Goal: Transaction & Acquisition: Purchase product/service

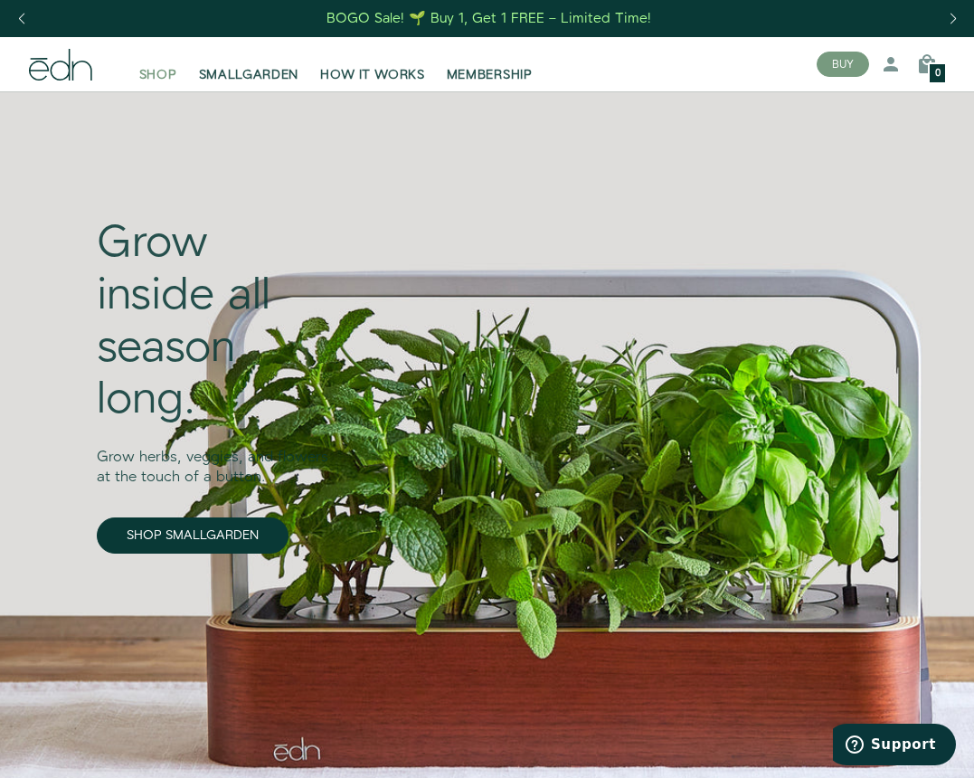
click at [156, 77] on span "SHOP" at bounding box center [158, 75] width 38 height 18
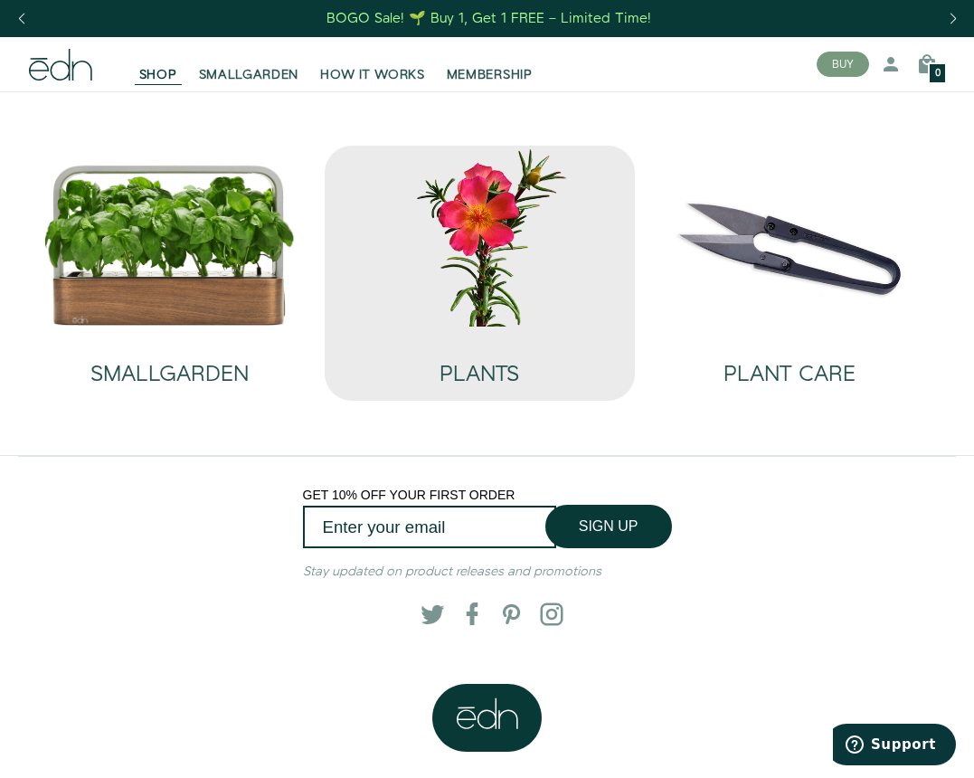
click at [497, 220] on img at bounding box center [479, 236] width 281 height 181
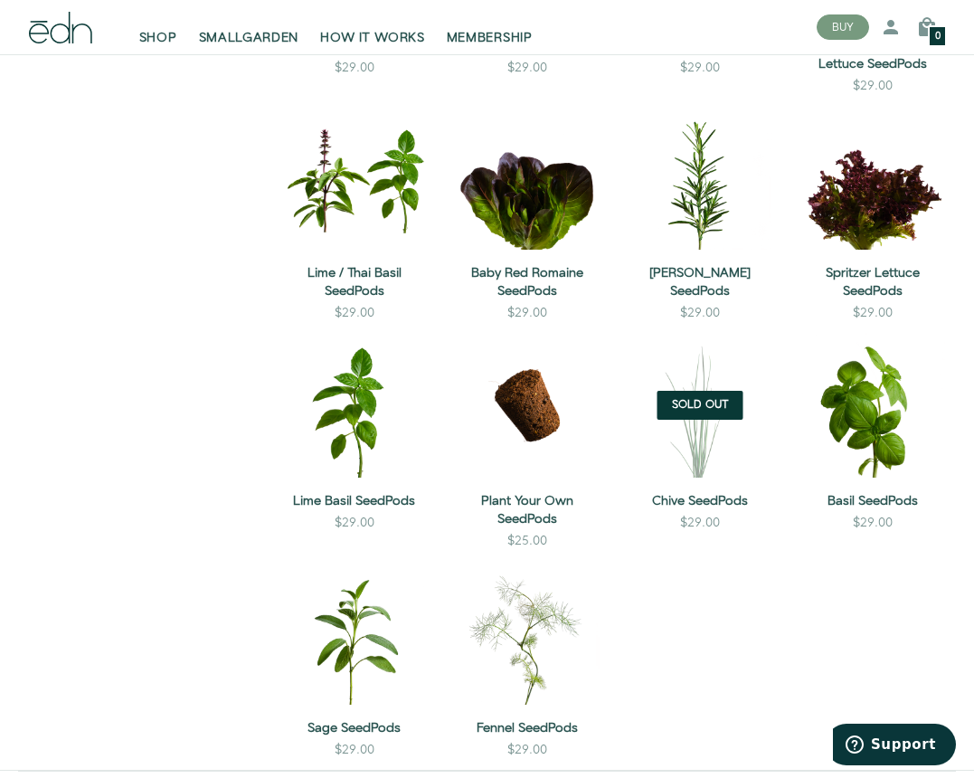
scroll to position [935, 0]
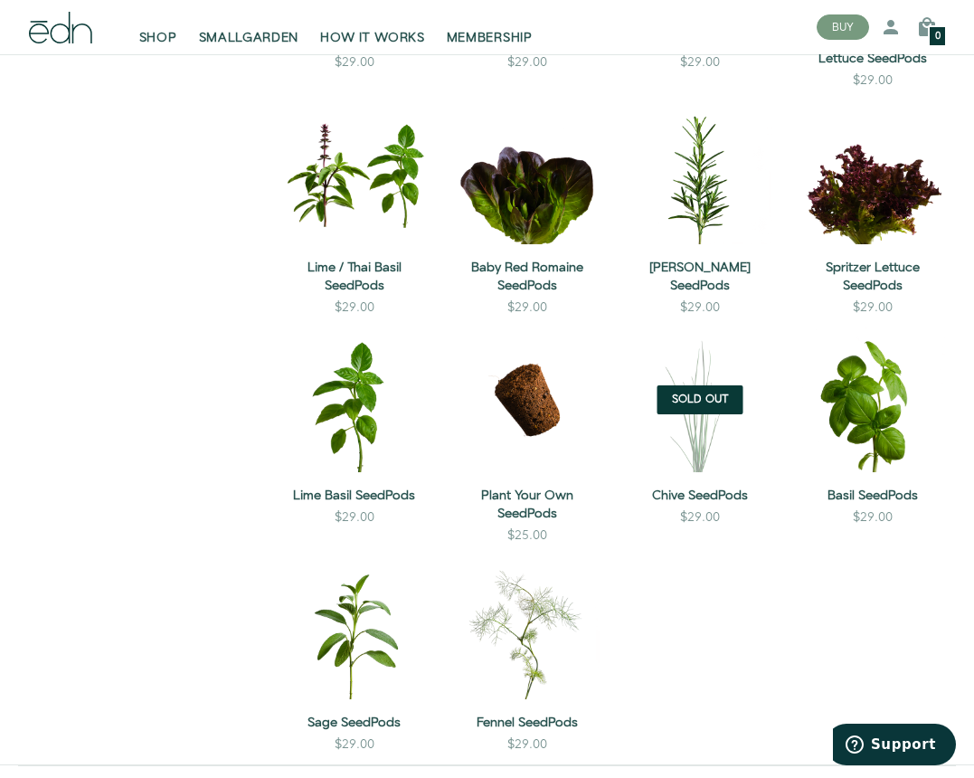
click at [689, 395] on span "Sold Out" at bounding box center [700, 399] width 86 height 29
click at [698, 486] on link "Chive SeedPods" at bounding box center [700, 495] width 144 height 18
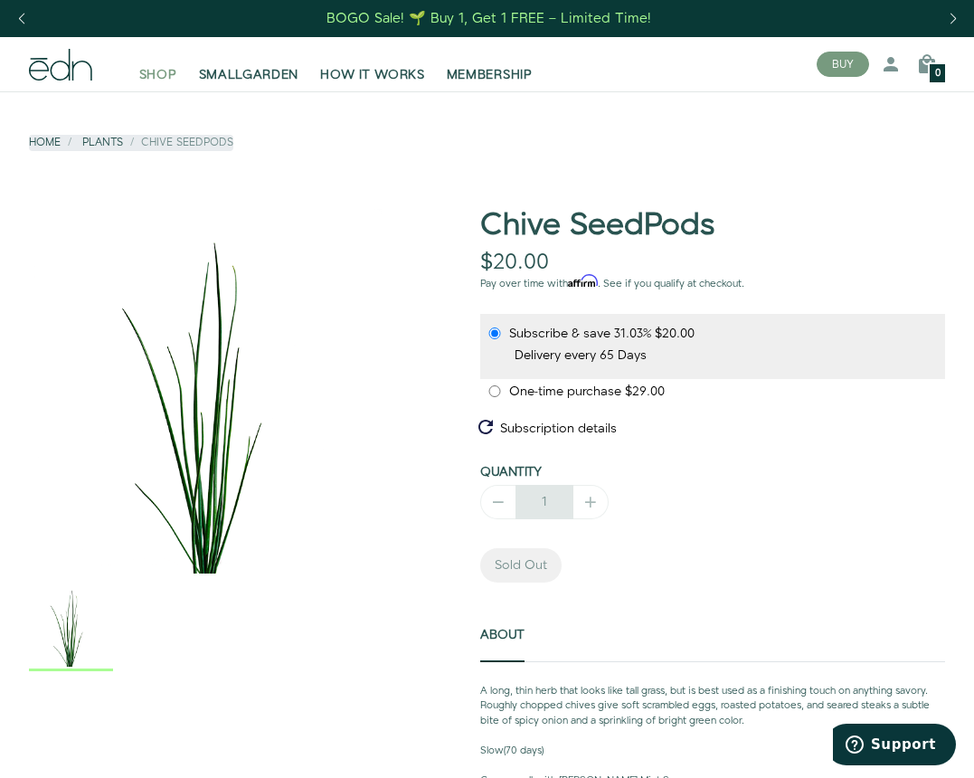
click at [156, 77] on span "SHOP" at bounding box center [158, 75] width 38 height 18
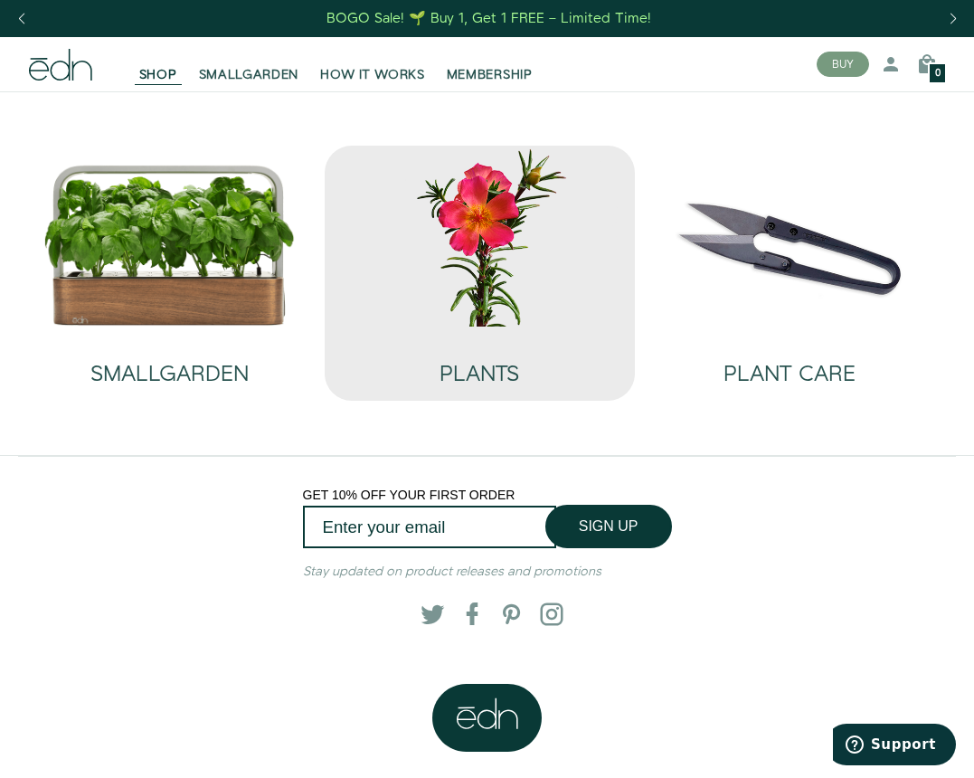
click at [499, 237] on img at bounding box center [479, 236] width 281 height 181
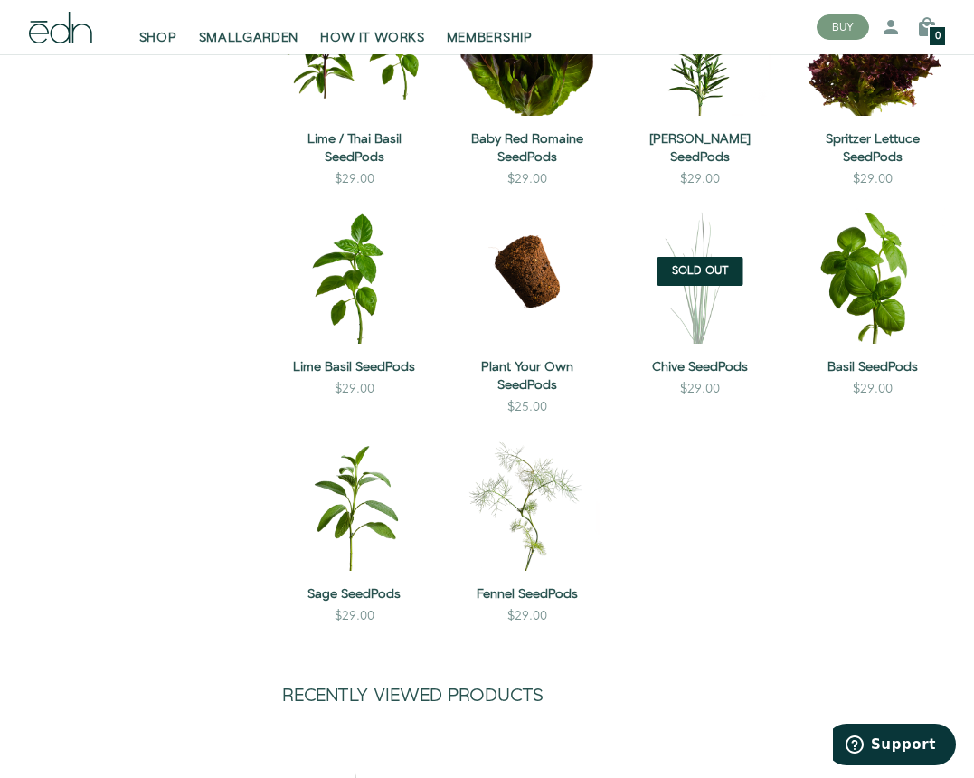
scroll to position [959, 0]
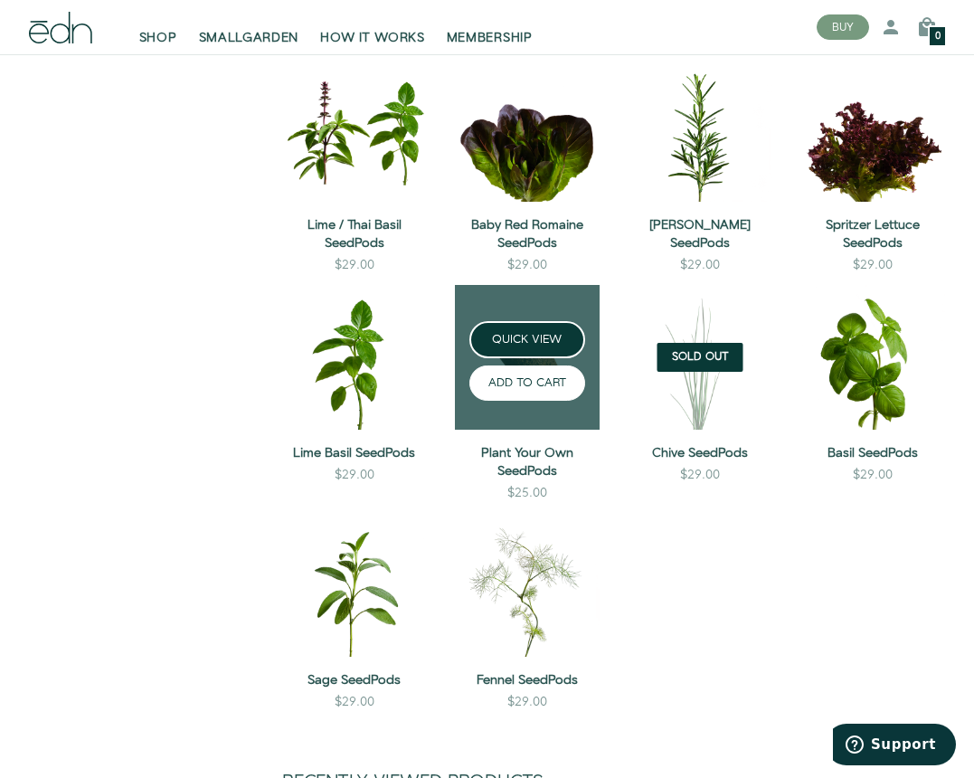
click at [512, 388] on button "ADD TO CART" at bounding box center [526, 382] width 115 height 35
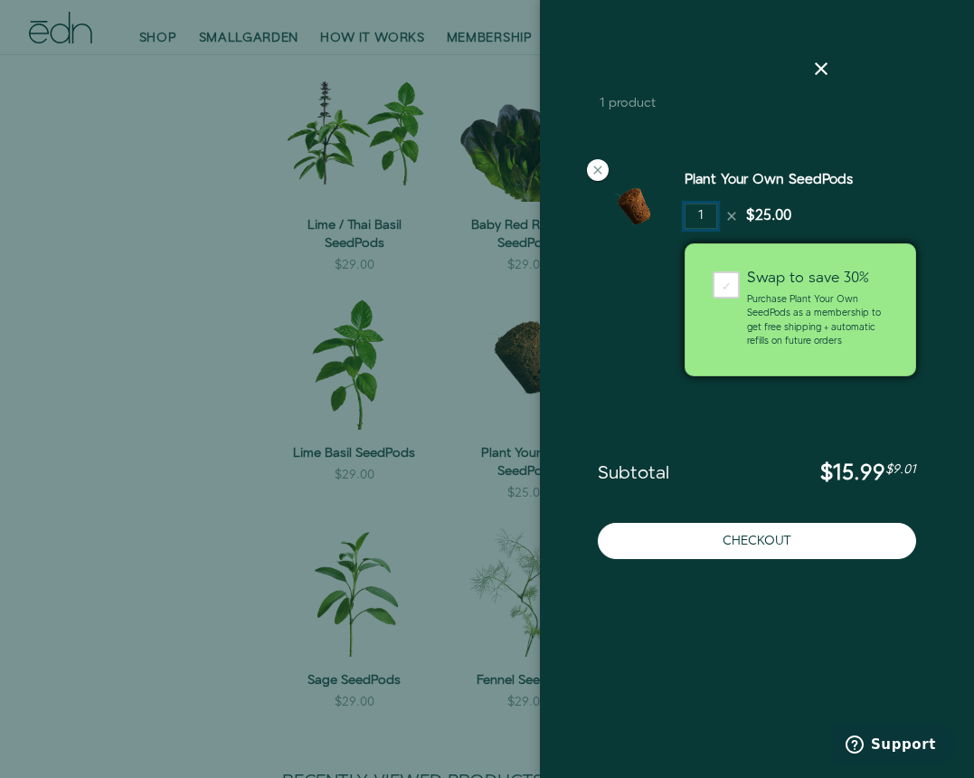
click at [704, 219] on input "1" at bounding box center [701, 215] width 33 height 25
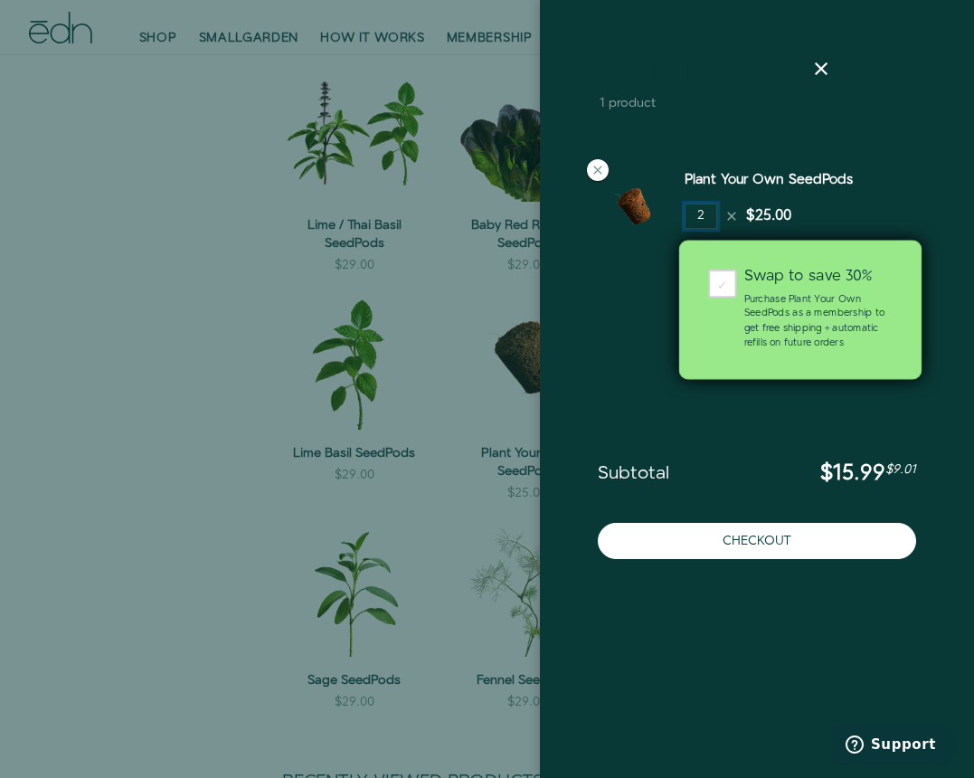
type input "2"
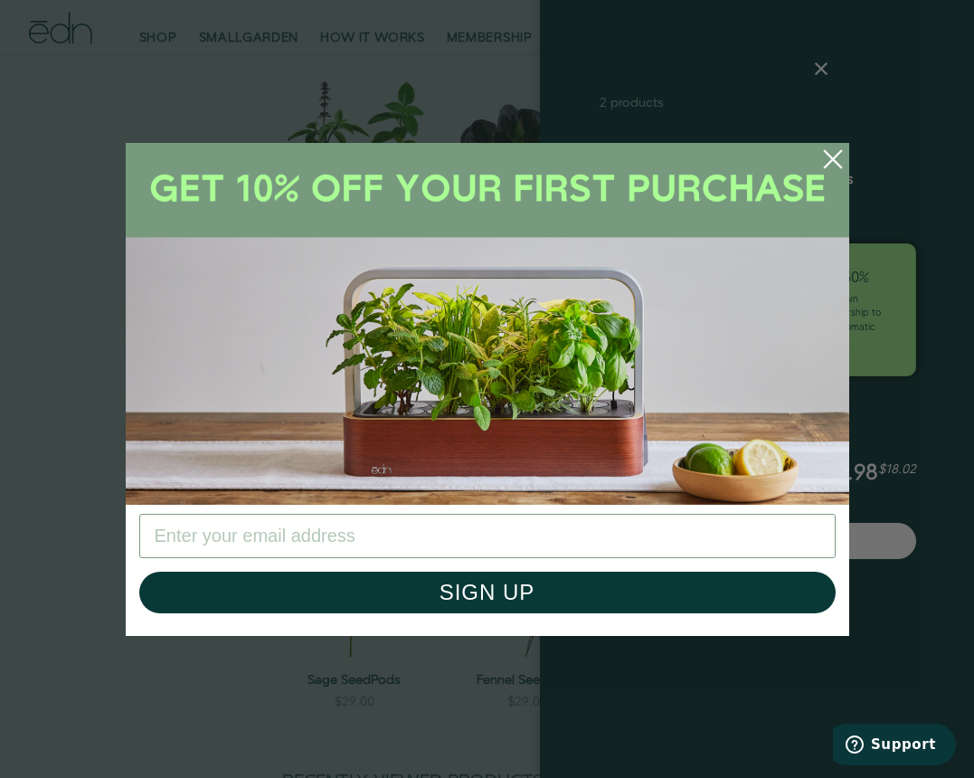
click at [834, 159] on icon "Close dialog" at bounding box center [832, 158] width 16 height 16
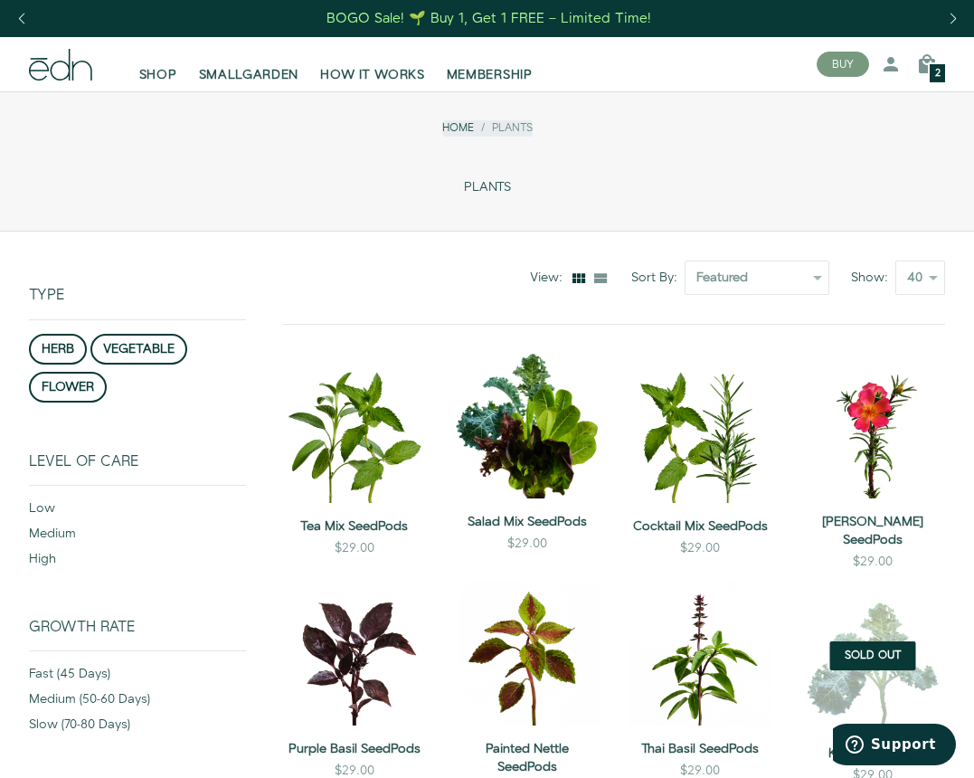
scroll to position [0, 0]
click at [938, 69] on span "2" at bounding box center [937, 74] width 5 height 10
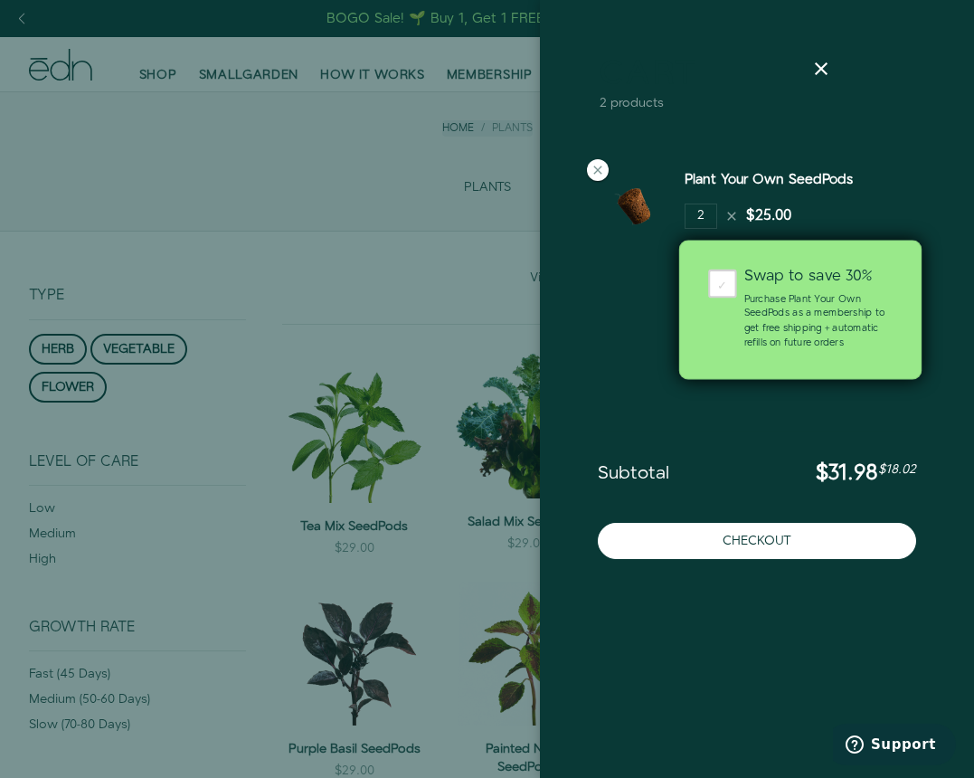
click at [721, 285] on div "✓" at bounding box center [722, 283] width 29 height 29
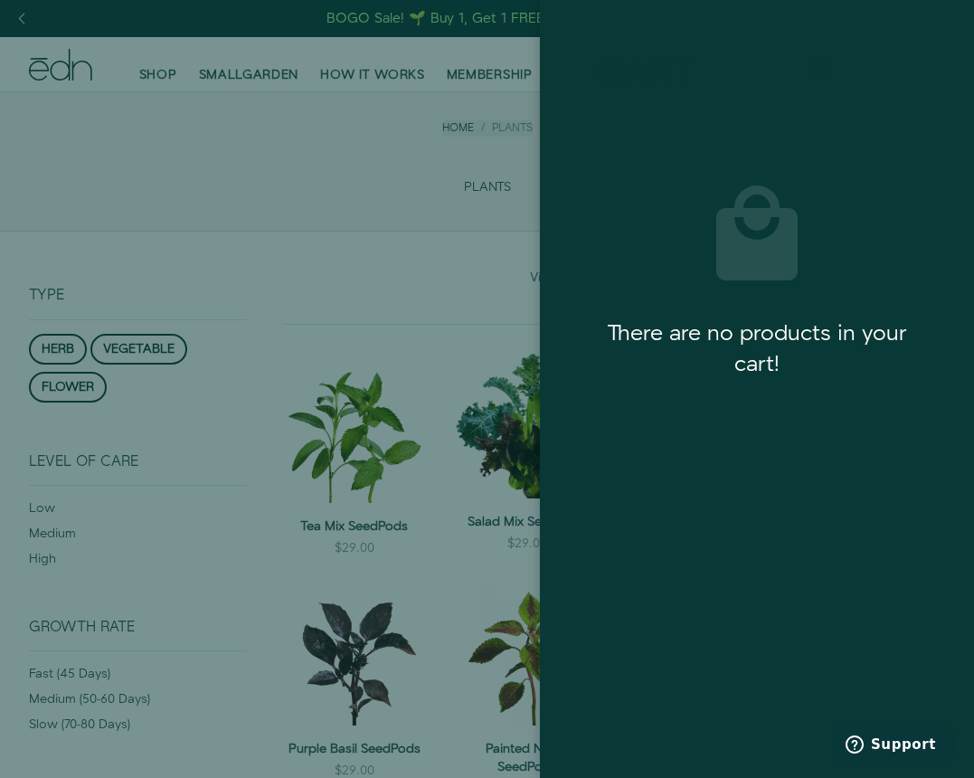
click at [826, 61] on icon at bounding box center [821, 69] width 22 height 22
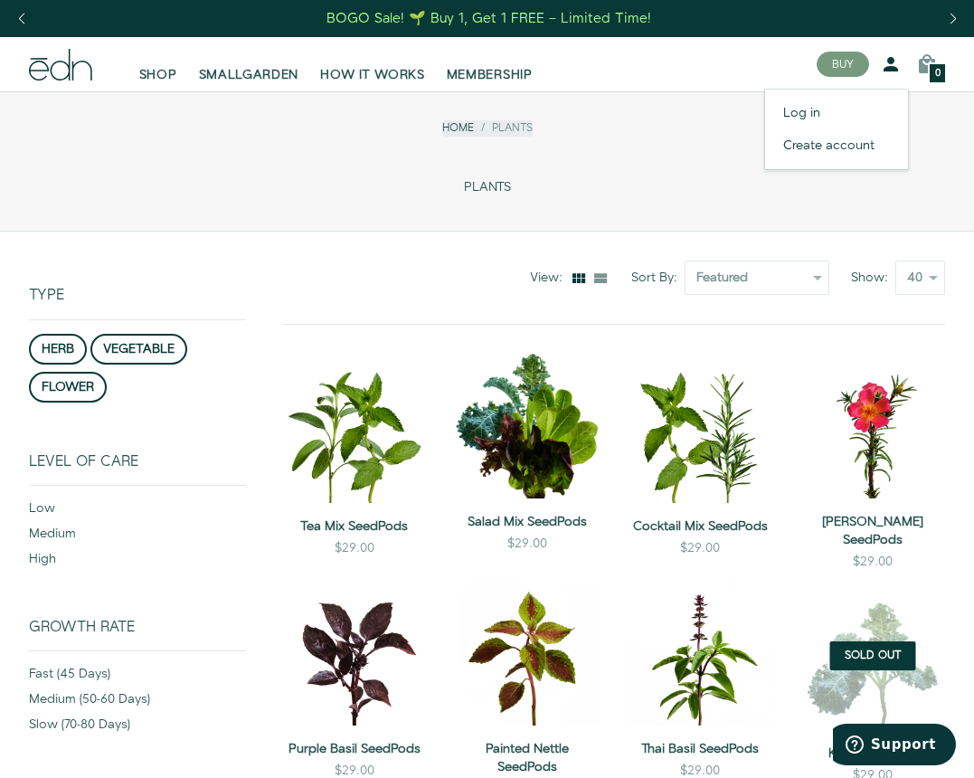
click at [888, 65] on icon at bounding box center [891, 64] width 22 height 22
click at [810, 105] on link "Log in" at bounding box center [836, 113] width 143 height 33
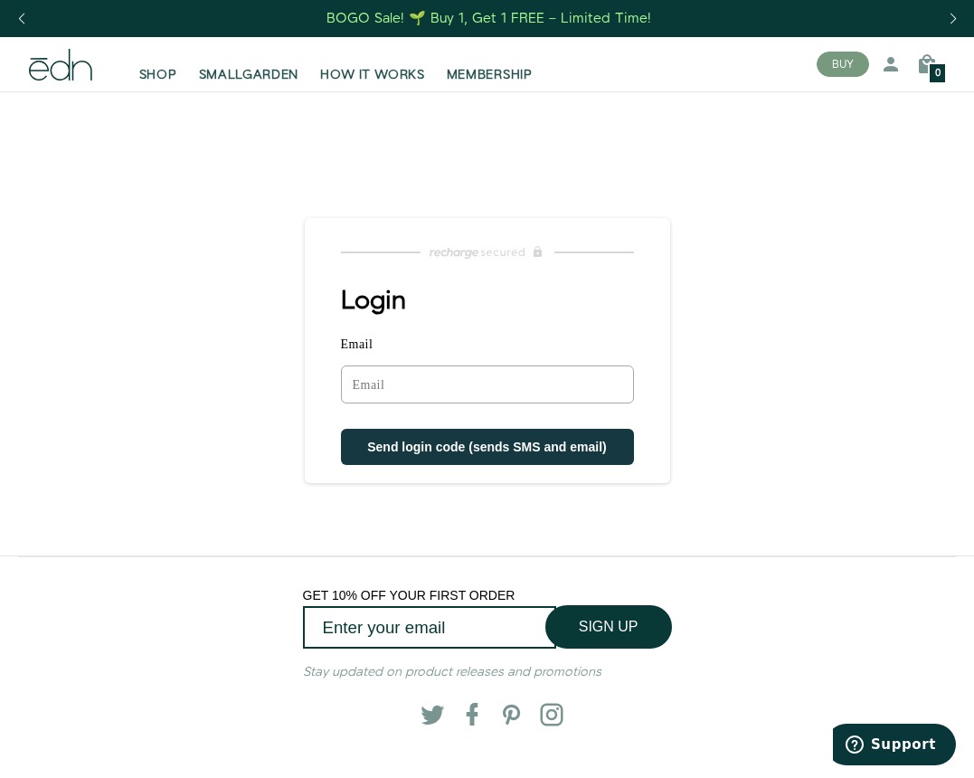
click at [394, 398] on input "Email" at bounding box center [487, 384] width 293 height 38
type input "lisas36@mac.com"
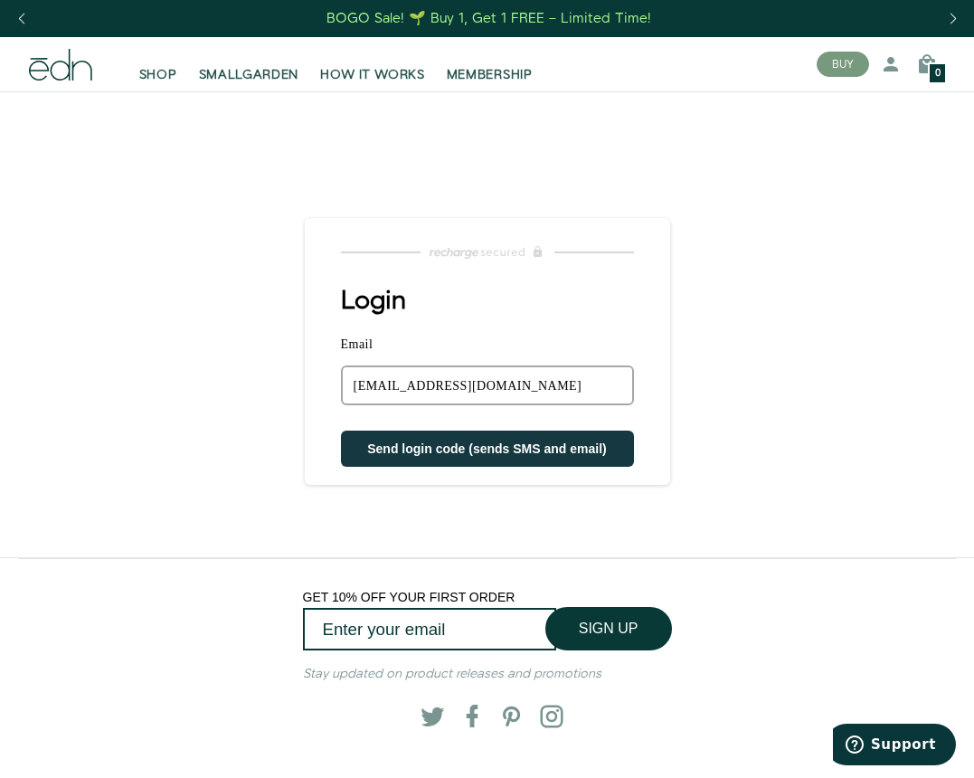
click at [401, 458] on button "Send login code (sends SMS and email)" at bounding box center [487, 448] width 293 height 36
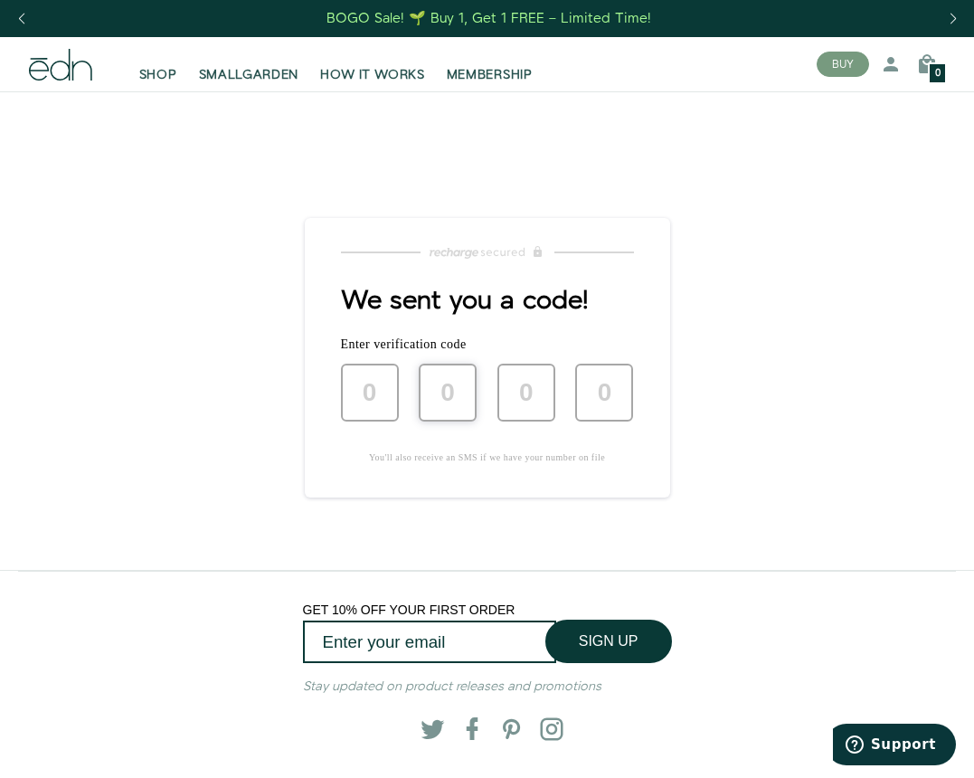
type input "3"
type input "9"
type input "8"
type input "6"
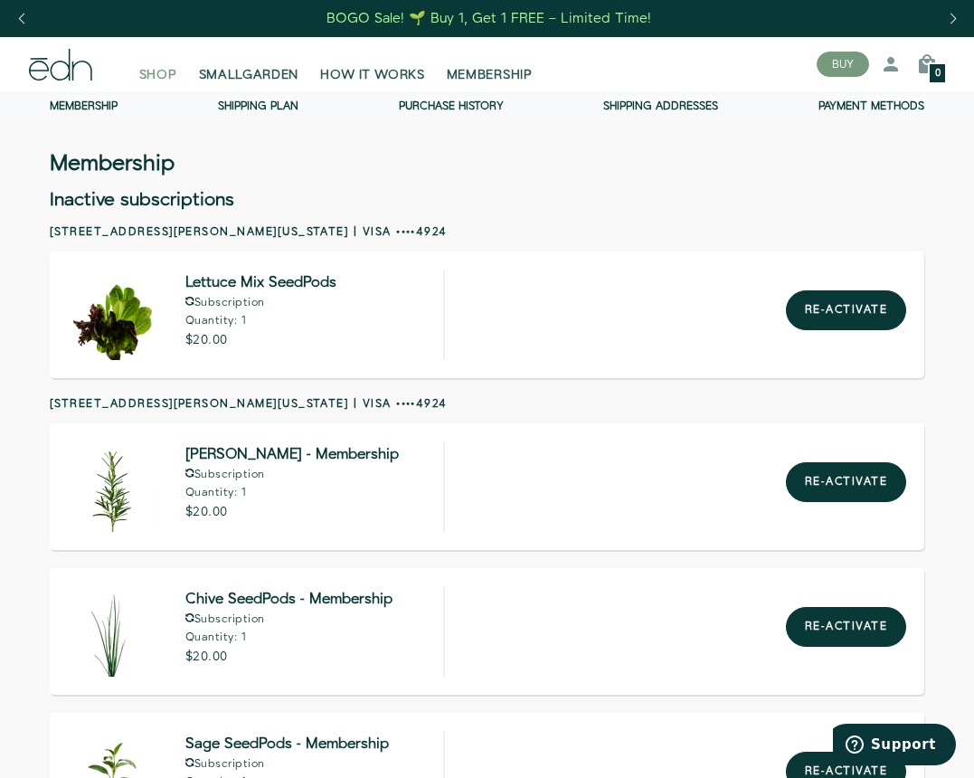
click at [159, 80] on span "SHOP" at bounding box center [158, 75] width 38 height 18
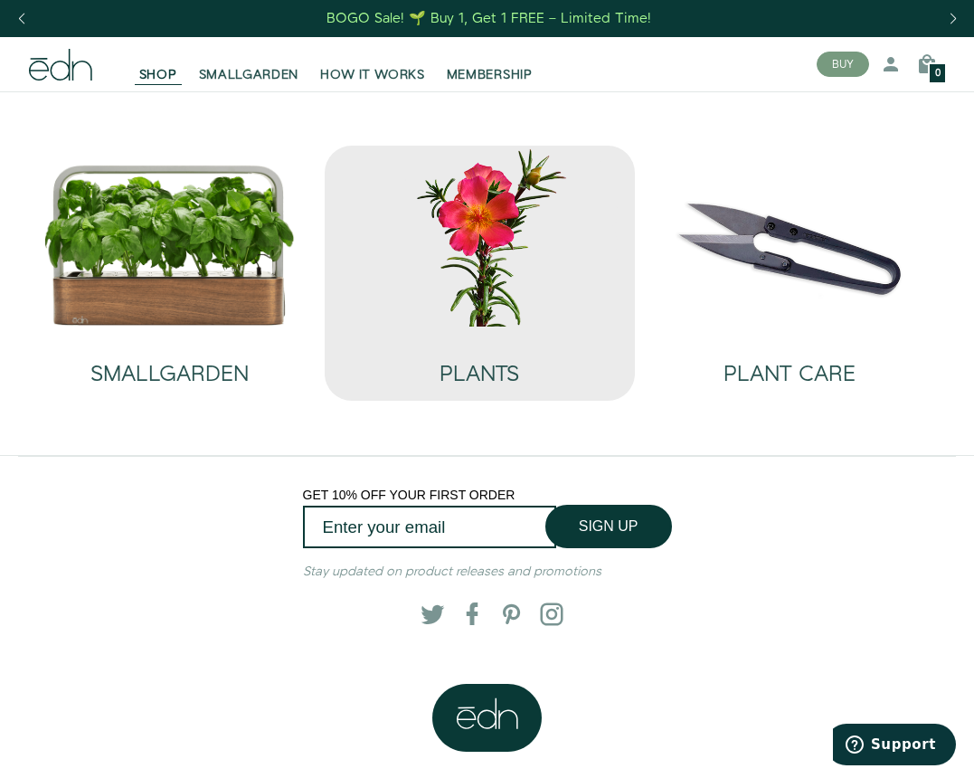
click at [471, 269] on img at bounding box center [479, 236] width 281 height 181
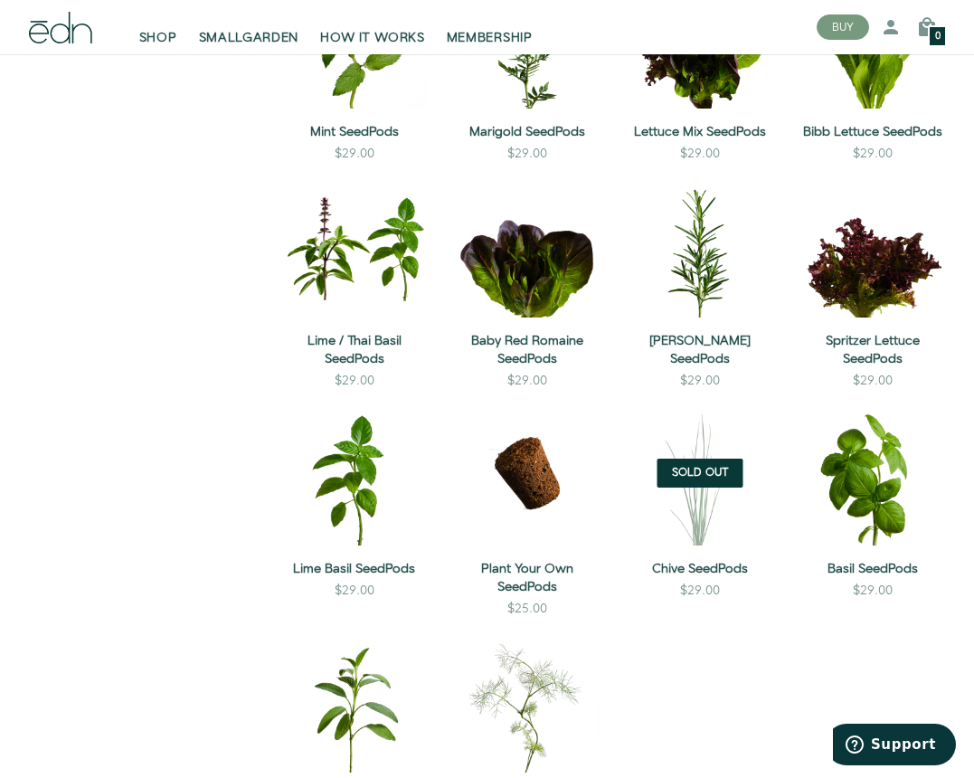
scroll to position [854, 0]
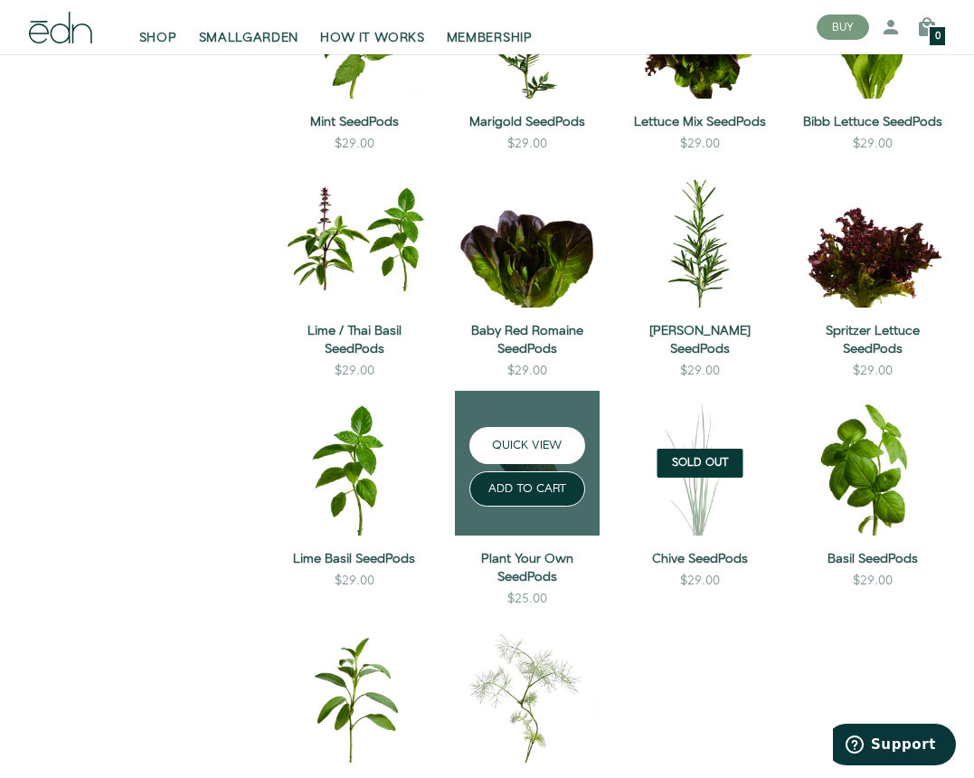
click at [505, 458] on button "QUICK VIEW" at bounding box center [526, 445] width 115 height 37
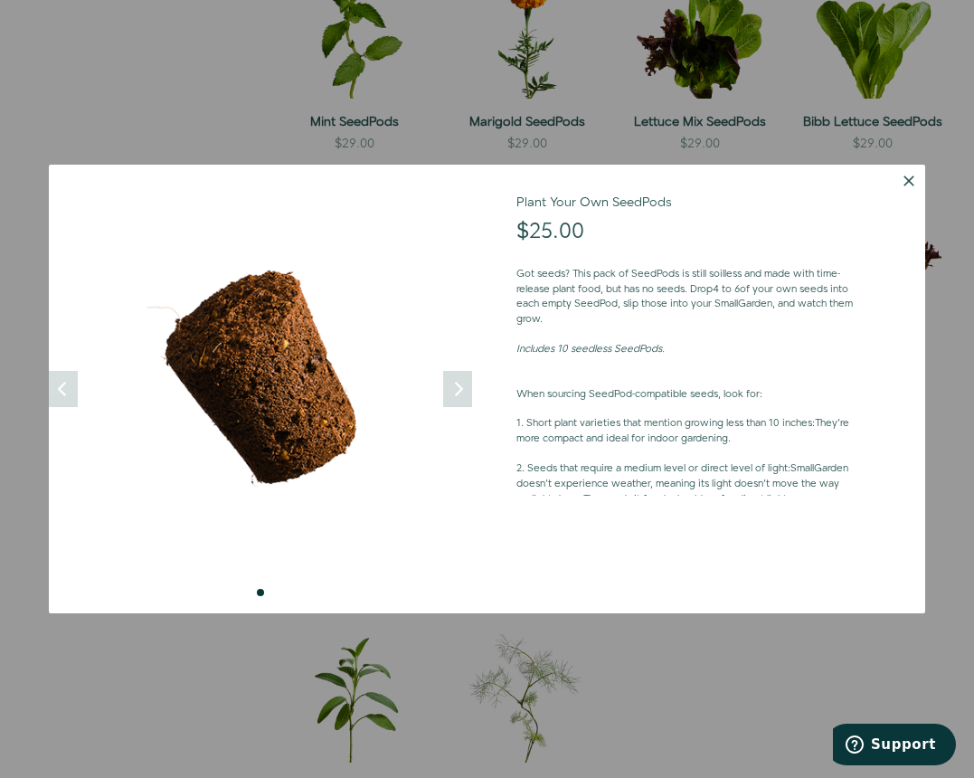
click at [925, 185] on button "Dismiss" at bounding box center [908, 181] width 33 height 33
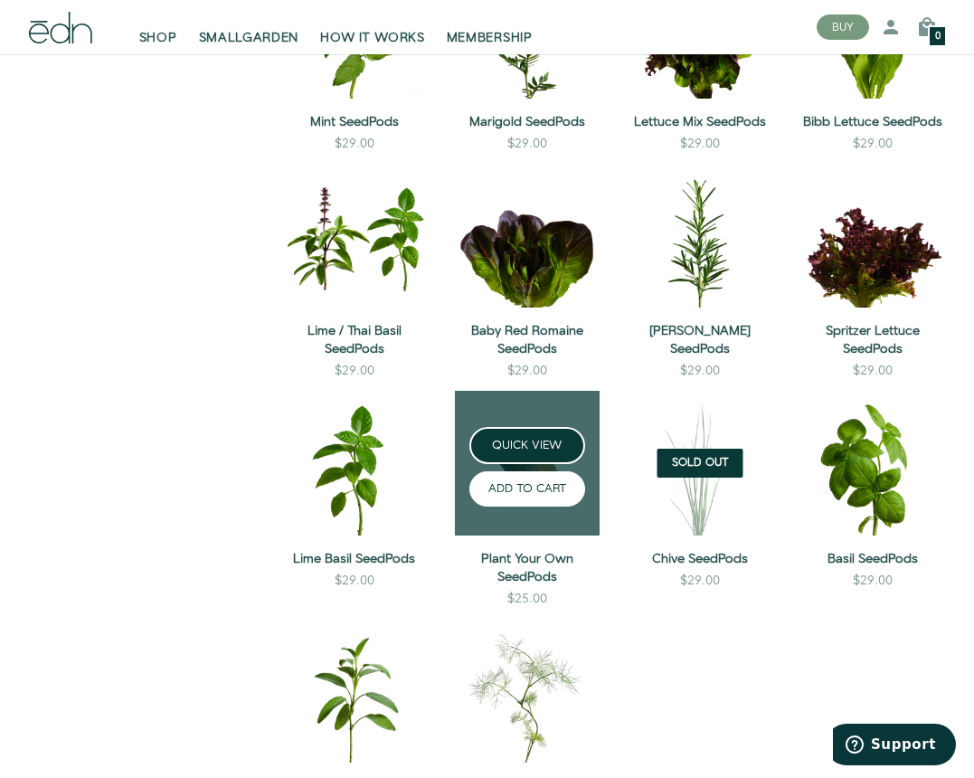
click at [514, 504] on button "ADD TO CART" at bounding box center [526, 488] width 115 height 35
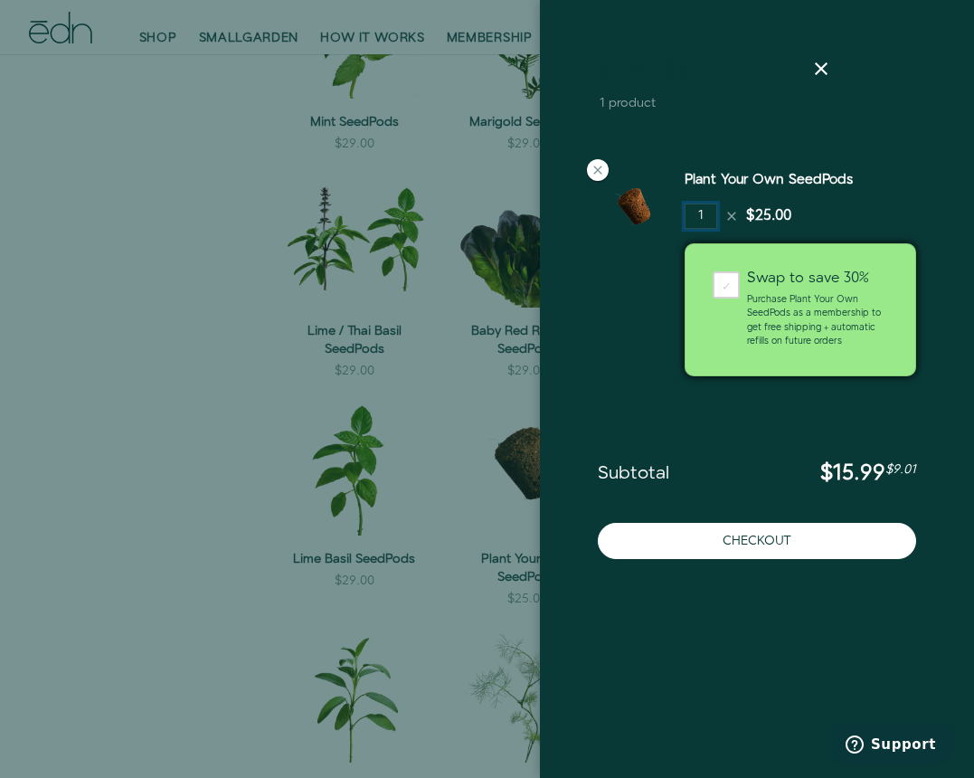
drag, startPoint x: 691, startPoint y: 219, endPoint x: 750, endPoint y: 226, distance: 59.2
click at [750, 226] on div "1 $25.00" at bounding box center [738, 215] width 107 height 25
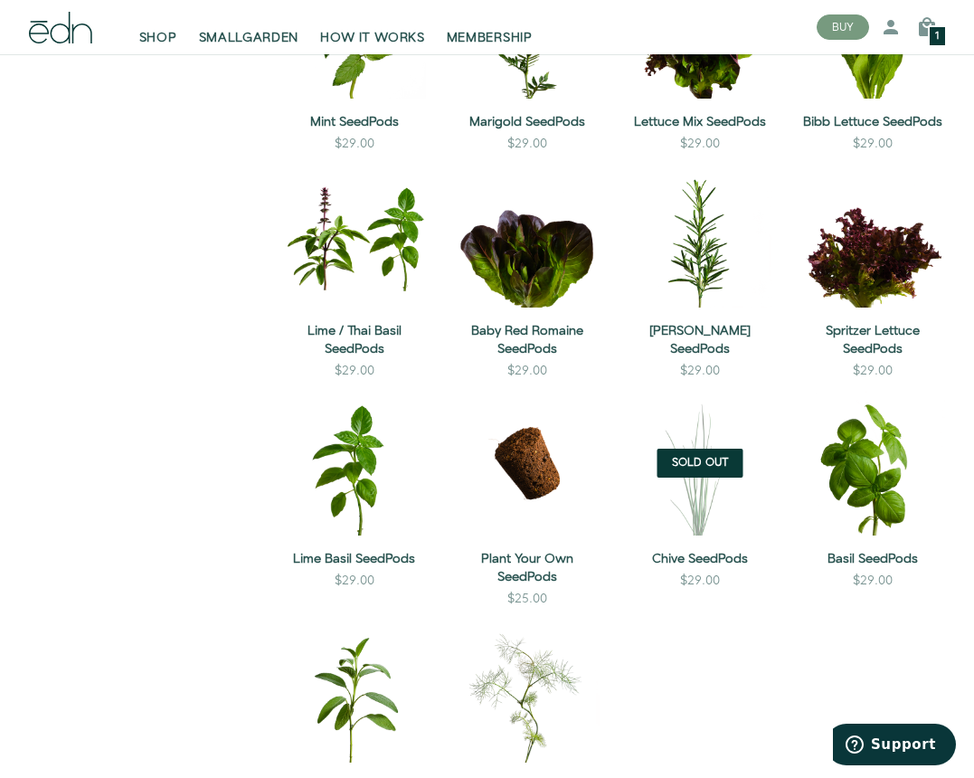
click at [929, 37] on div "1" at bounding box center [937, 36] width 19 height 22
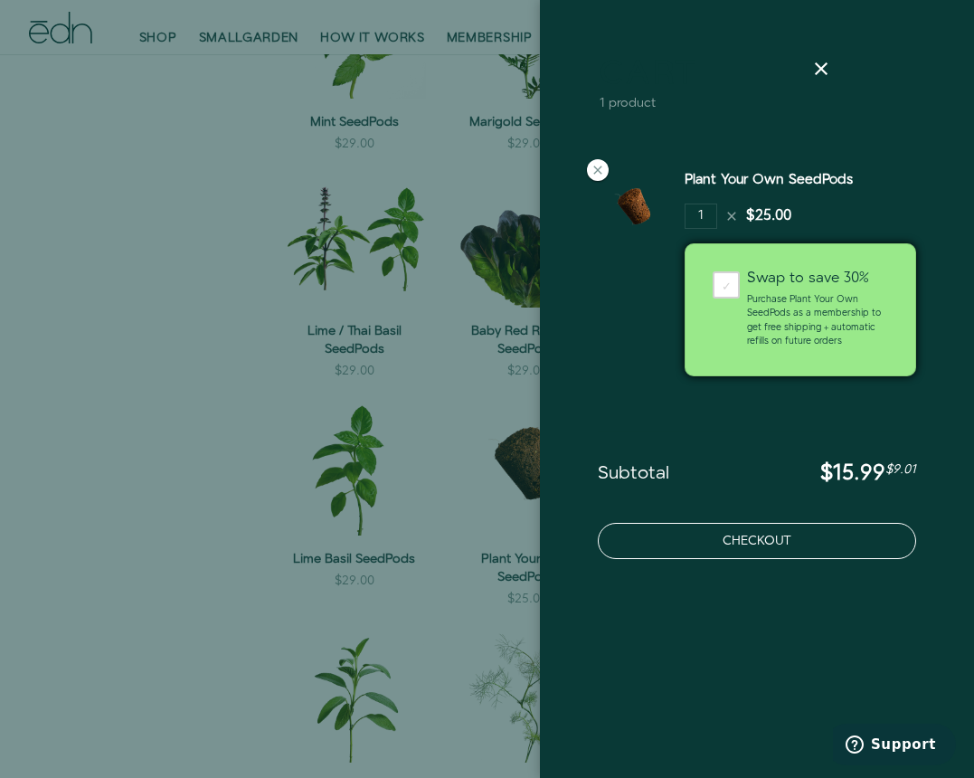
click at [739, 550] on button "Checkout" at bounding box center [757, 541] width 318 height 36
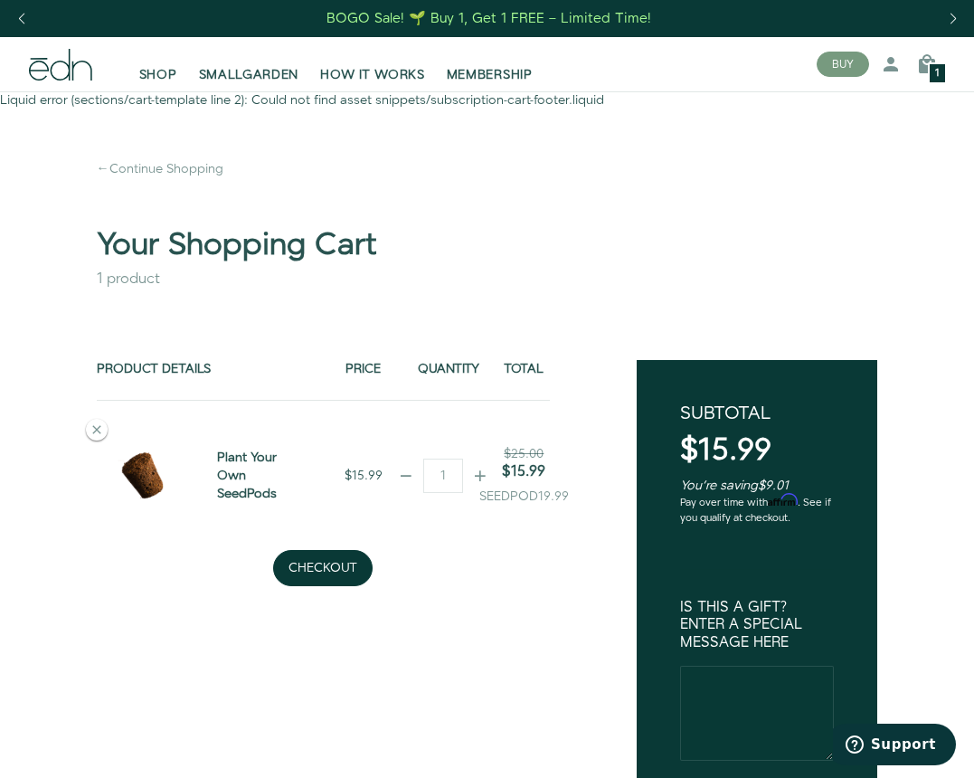
click at [481, 476] on div "$15.99" at bounding box center [524, 471] width 118 height 17
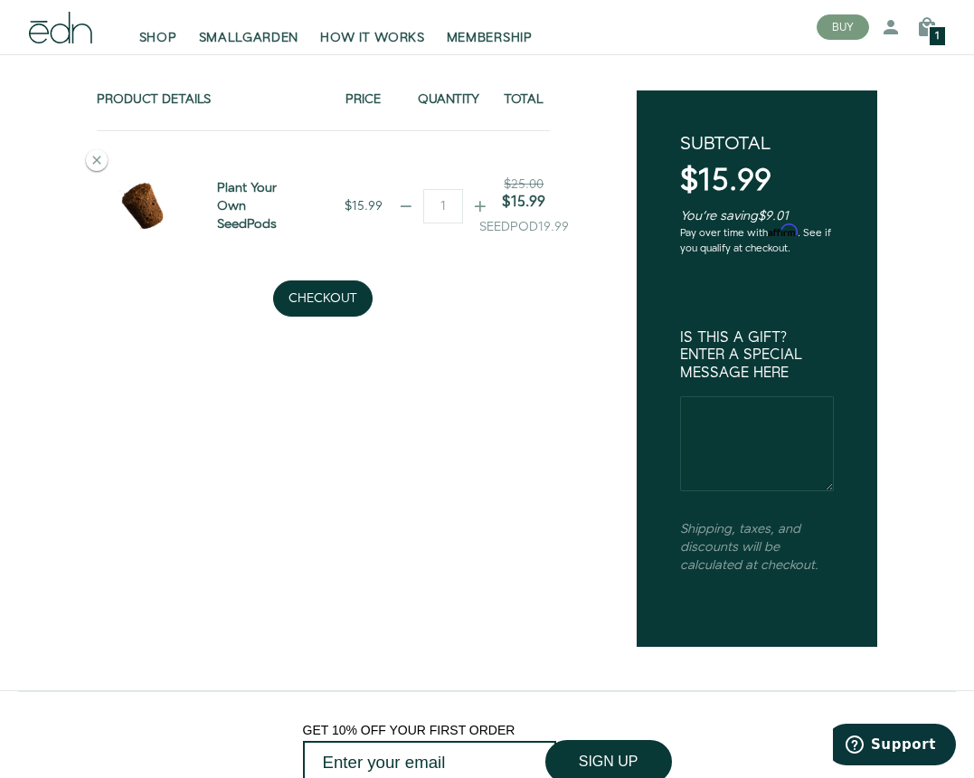
scroll to position [230, 0]
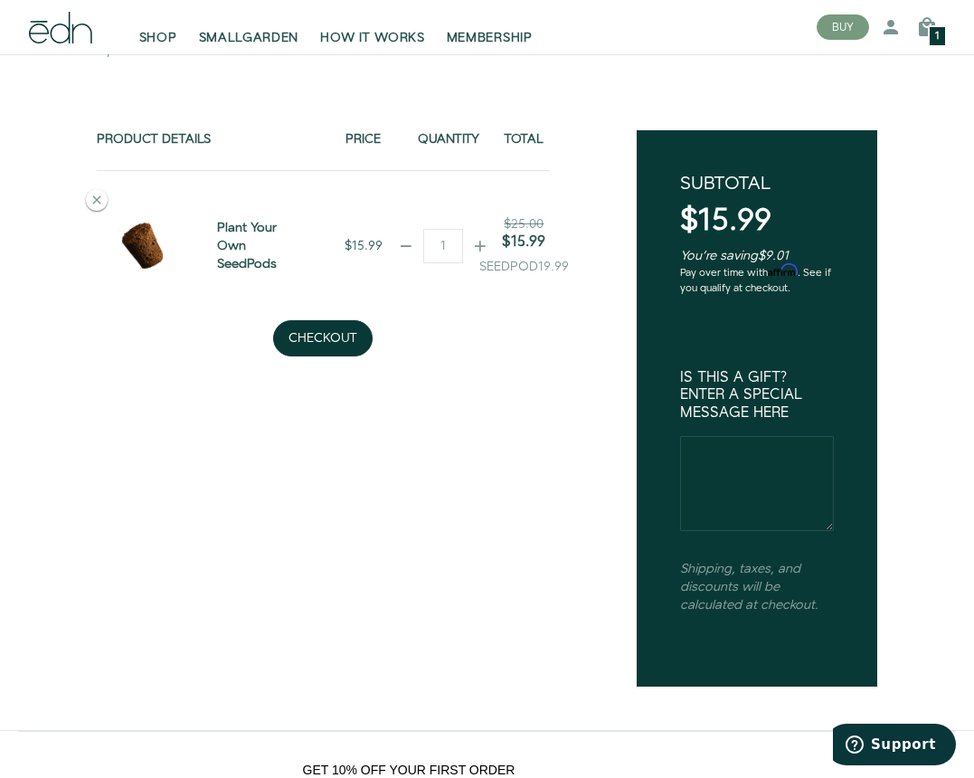
click at [478, 245] on div "$15.99" at bounding box center [524, 241] width 118 height 17
click at [145, 251] on img at bounding box center [142, 245] width 91 height 91
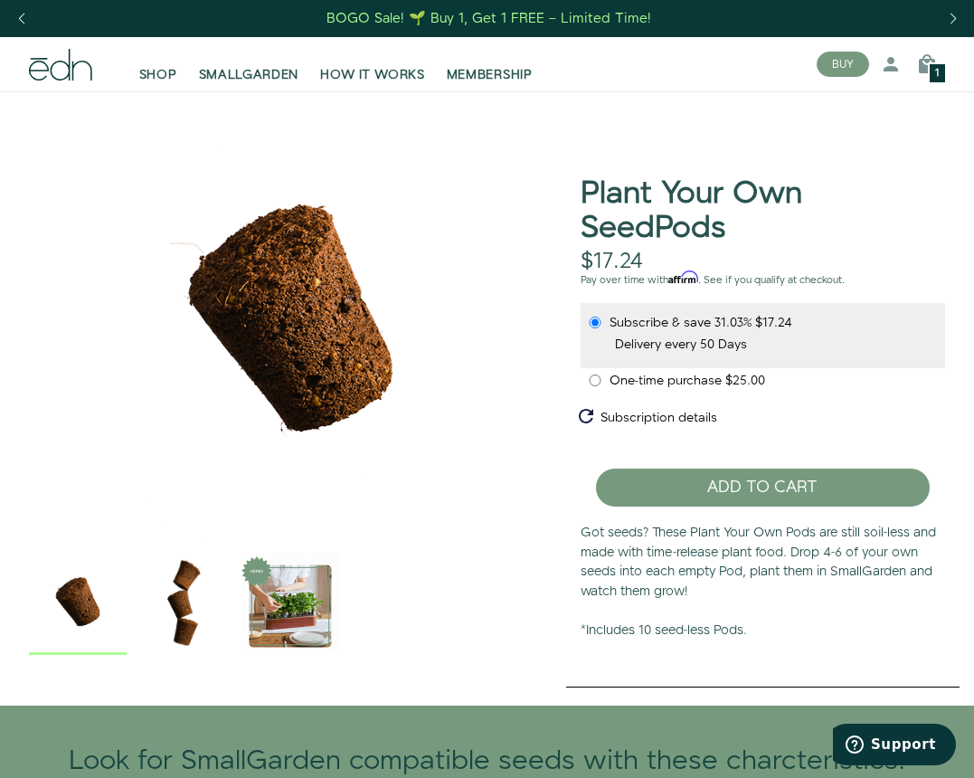
click at [595, 379] on input "One-time purchase $25.00" at bounding box center [595, 380] width 14 height 12
radio input "true"
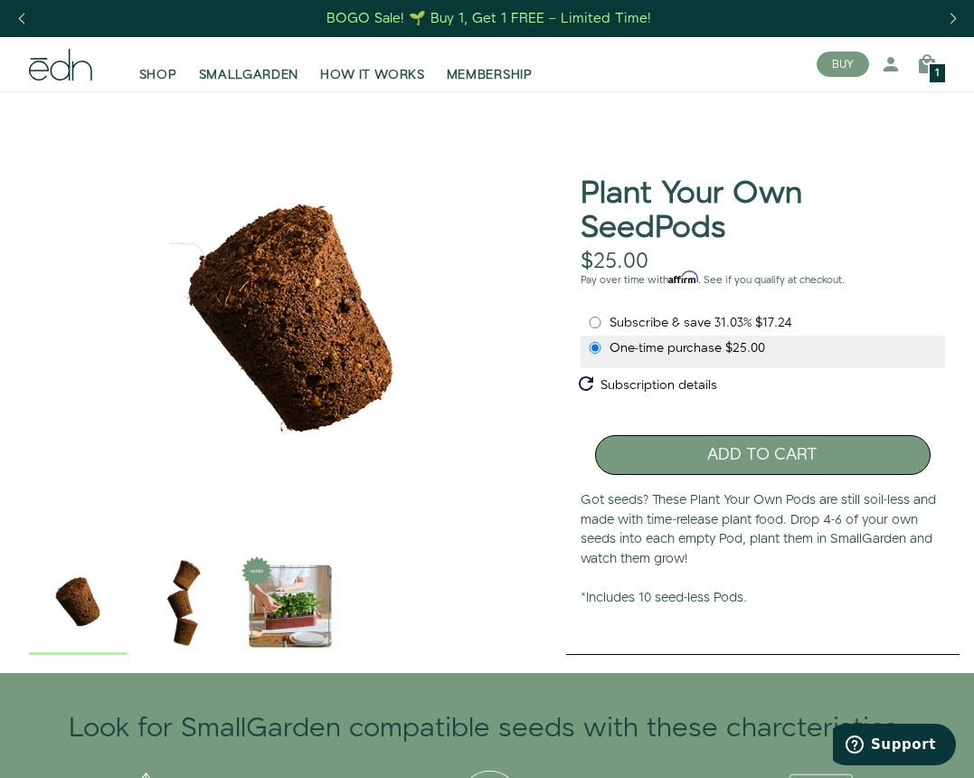
click at [798, 458] on button "ADD TO CART" at bounding box center [762, 455] width 335 height 40
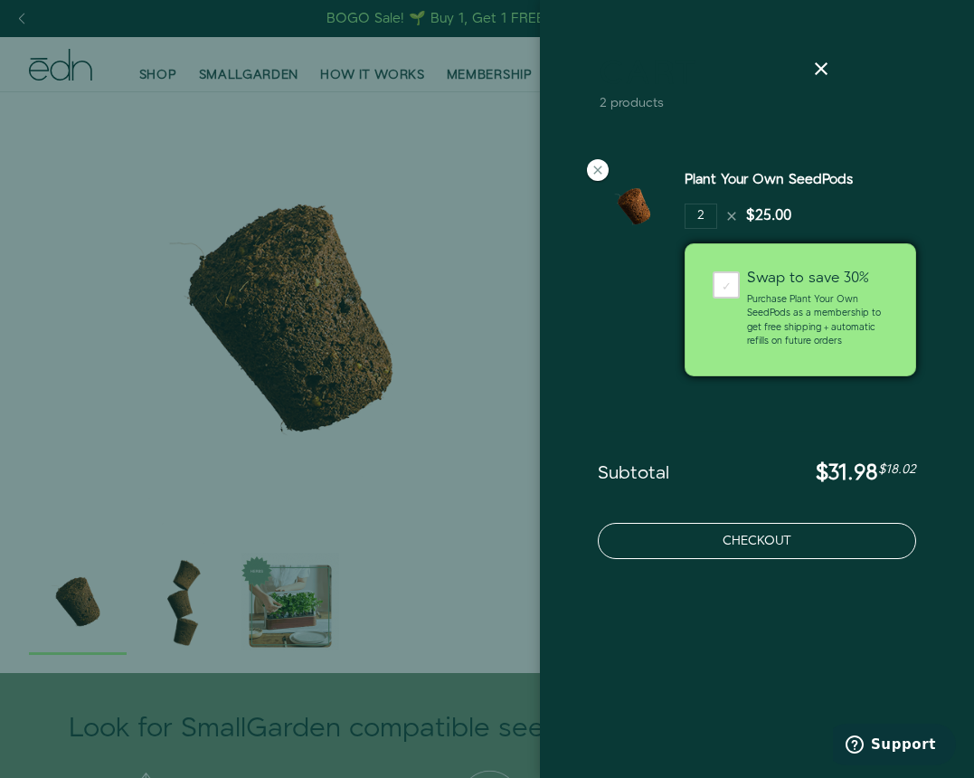
click at [701, 550] on button "Checkout" at bounding box center [757, 541] width 318 height 36
